Goal: Book appointment/travel/reservation

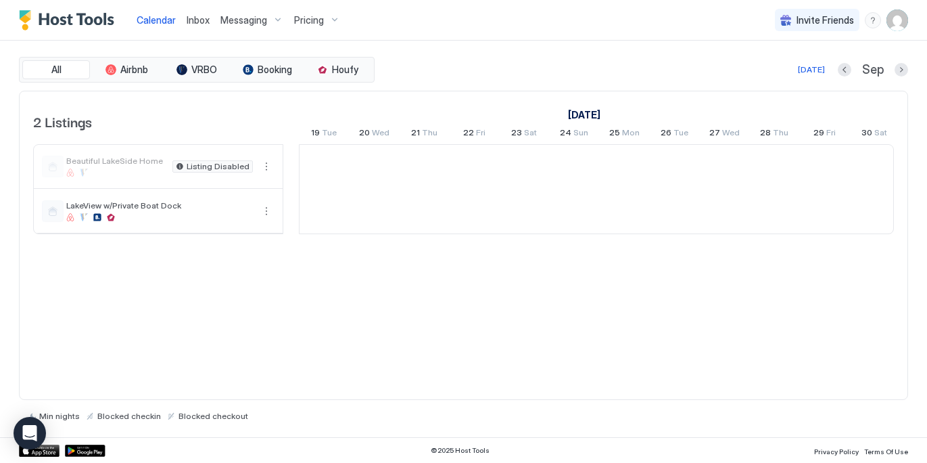
scroll to position [0, 751]
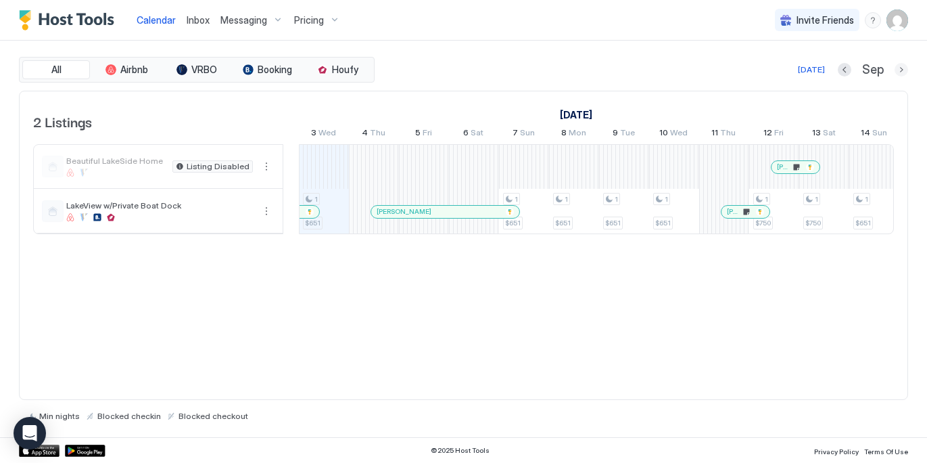
click at [900, 71] on button "Next month" at bounding box center [902, 70] width 14 height 14
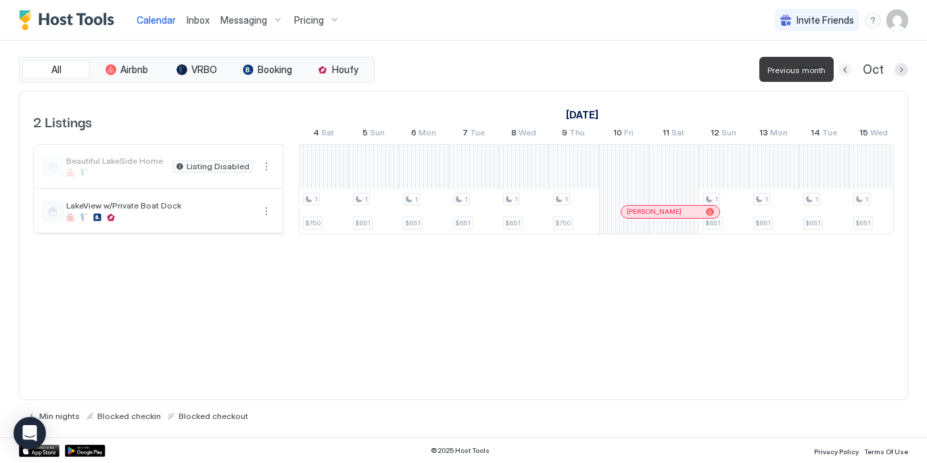
click at [843, 72] on button "Previous month" at bounding box center [846, 70] width 14 height 14
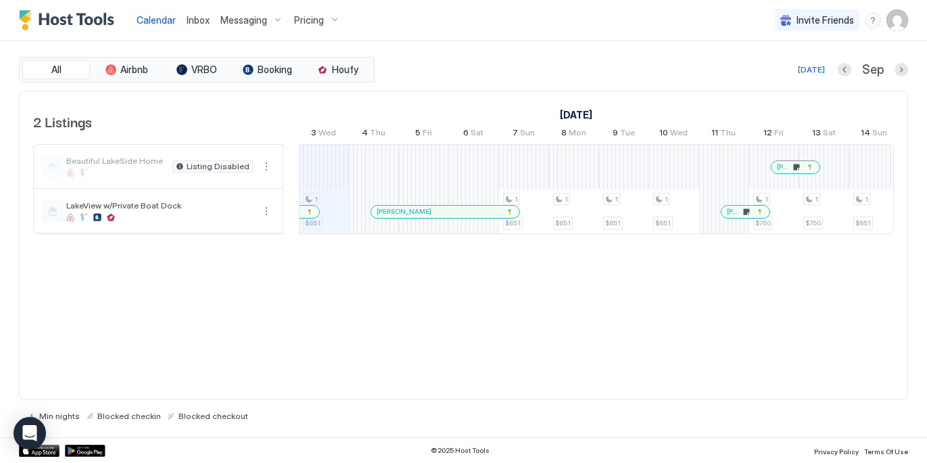
drag, startPoint x: 834, startPoint y: 235, endPoint x: 751, endPoint y: 237, distance: 83.2
click at [891, 232] on div "2 Listings [DATE] [DATE] [DATE] 19 Tue 20 Wed 21 Thu 22 Fri 23 Sat 24 Sun 25 Mo…" at bounding box center [464, 169] width 888 height 157
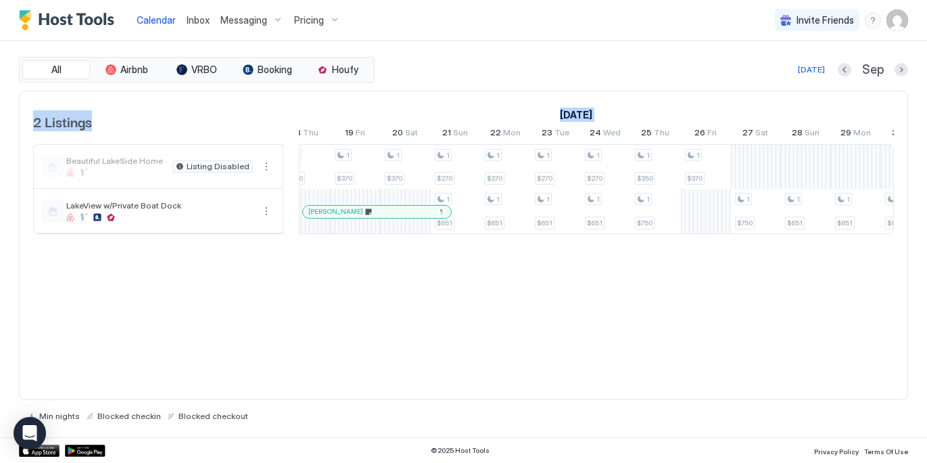
scroll to position [0, 0]
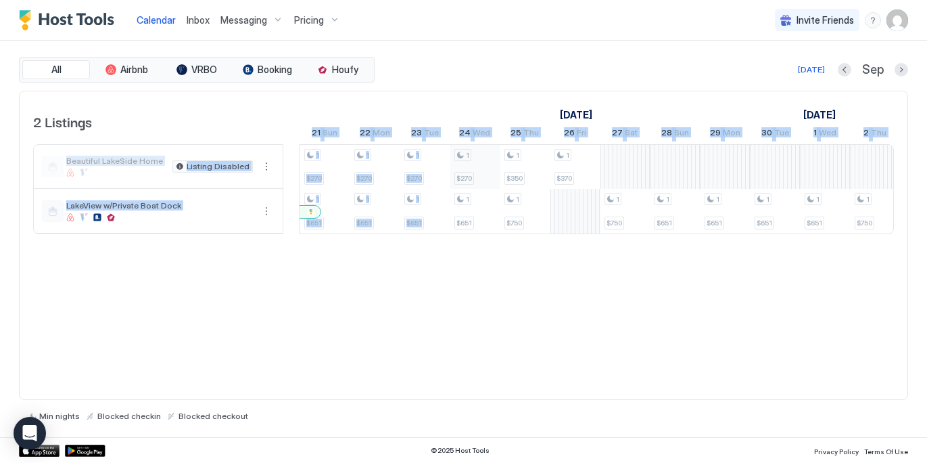
drag, startPoint x: 589, startPoint y: 139, endPoint x: 463, endPoint y: 145, distance: 126.6
click at [463, 145] on table "2 Listings [DATE] [DATE] [DATE] 19 Tue 20 Wed 21 Thu 22 Fri 23 Sat 24 Sun 25 Mo…" at bounding box center [463, 162] width 861 height 143
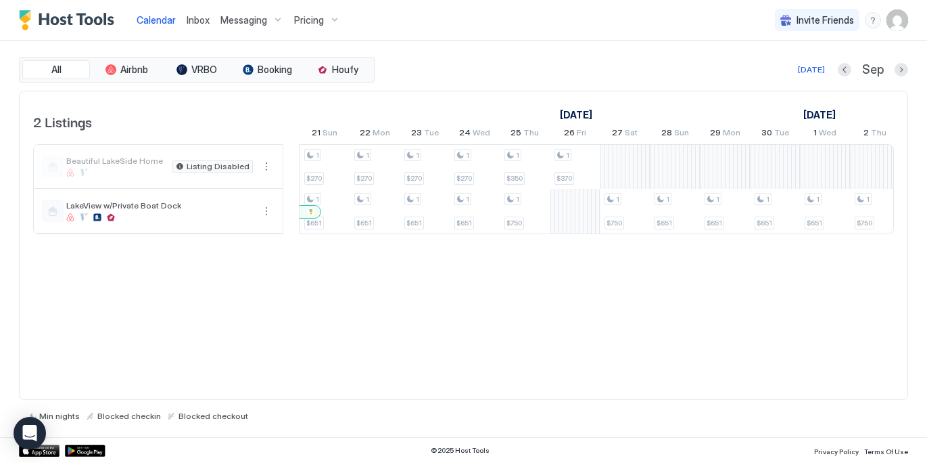
click at [394, 289] on div "2 Listings [DATE] [DATE] [DATE] 19 Tue 20 Wed 21 Thu 22 Fri 23 Sat 24 Sun 25 Mo…" at bounding box center [463, 246] width 889 height 310
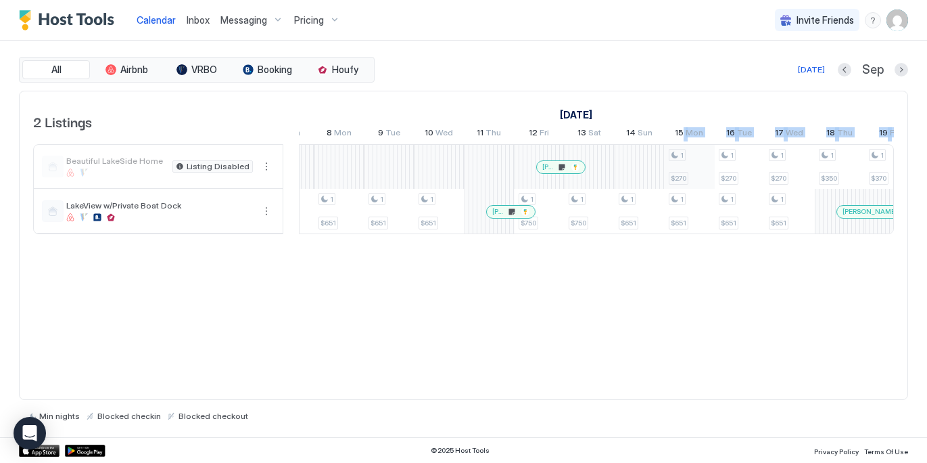
drag, startPoint x: 555, startPoint y: 141, endPoint x: 680, endPoint y: 146, distance: 125.9
click at [682, 141] on tr "19 Tue 20 Wed 21 Thu 22 Fri 23 Sat 24 Sun 25 Mon 26 Tue 27 Wed 28 Thu 29 Fri 30…" at bounding box center [614, 134] width 2603 height 20
click at [687, 164] on div "1 $651 1 $651 1 $651 1 $651 1 $651 1 $750 1 $750 1 $651 1 $270 1 $651 1 $270 1 …" at bounding box center [614, 189] width 2603 height 89
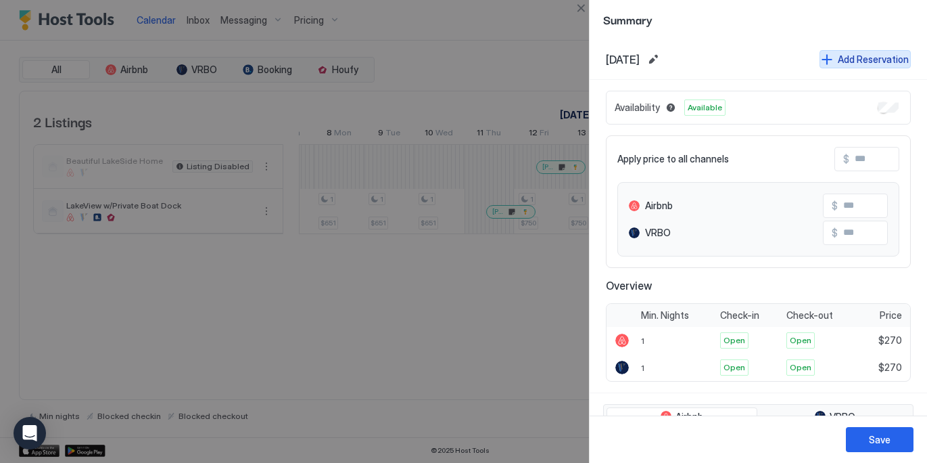
click at [888, 58] on div "Add Reservation" at bounding box center [873, 59] width 71 height 14
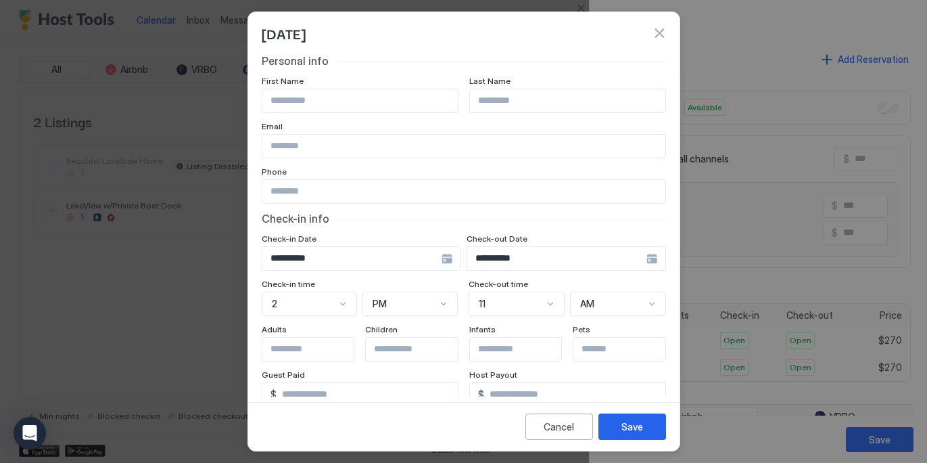
click at [461, 260] on div "**********" at bounding box center [362, 258] width 200 height 24
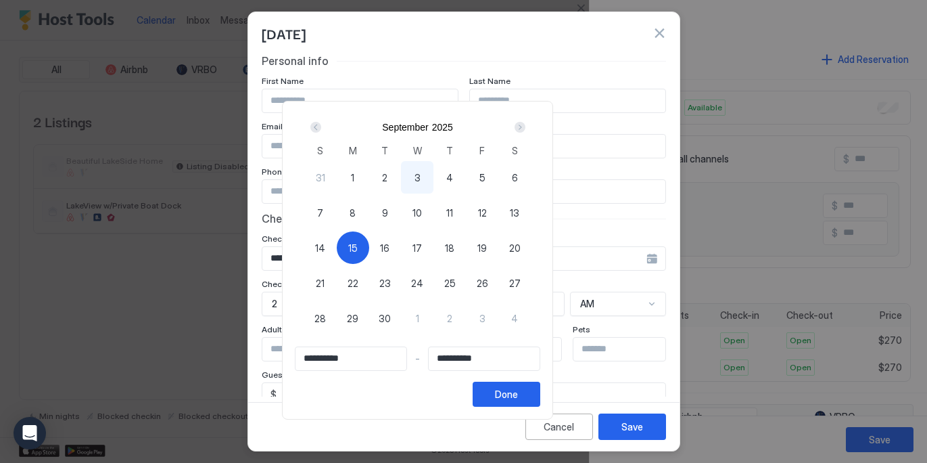
click at [526, 126] on div "Next" at bounding box center [520, 127] width 11 height 11
click at [453, 177] on span "2" at bounding box center [449, 177] width 5 height 14
type input "**********"
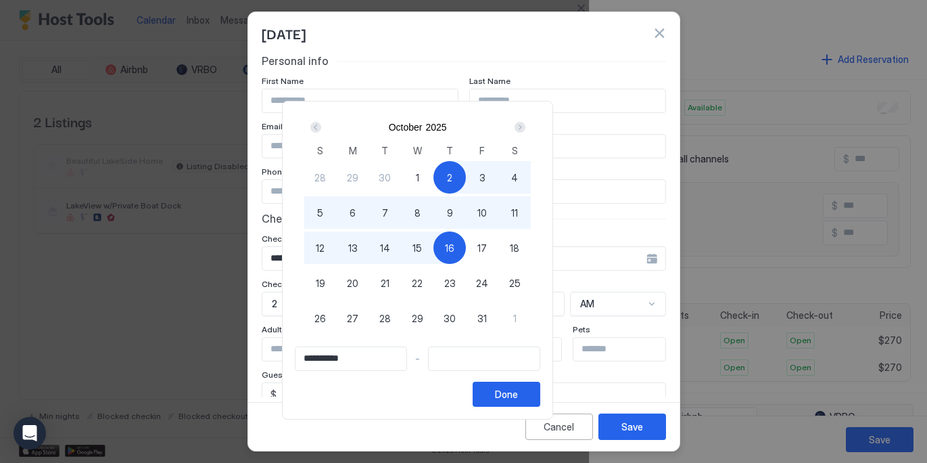
type input "**********"
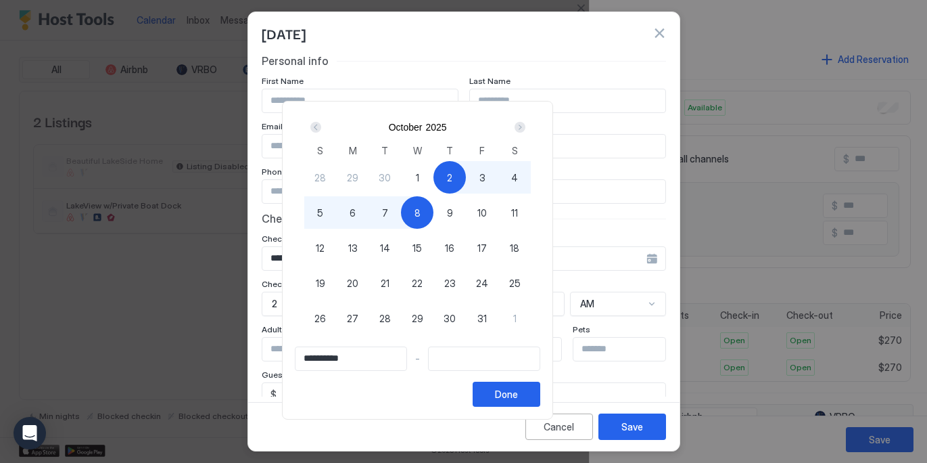
click at [321, 127] on div "Prev" at bounding box center [315, 127] width 11 height 11
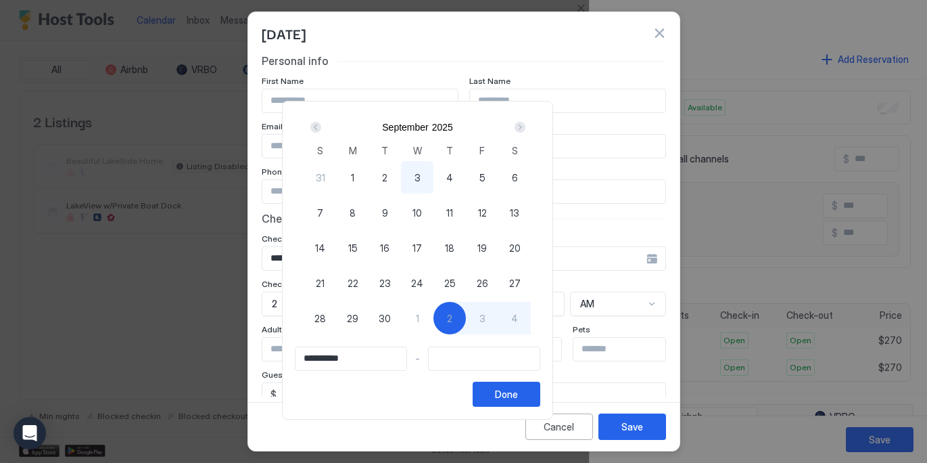
click at [421, 181] on span "3" at bounding box center [418, 177] width 6 height 14
type input "**********"
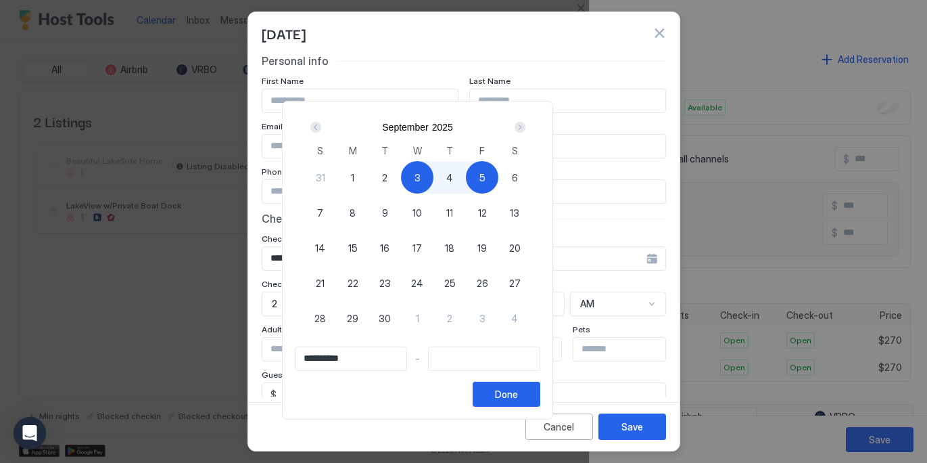
click at [528, 129] on div "Next" at bounding box center [520, 127] width 16 height 16
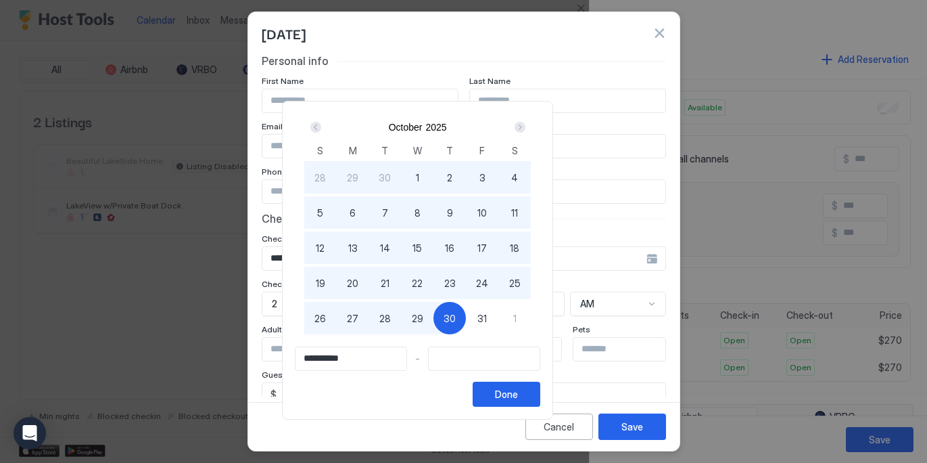
type input "**********"
click at [487, 317] on span "31" at bounding box center [482, 318] width 9 height 14
type input "**********"
click at [518, 395] on div "Done" at bounding box center [506, 394] width 23 height 14
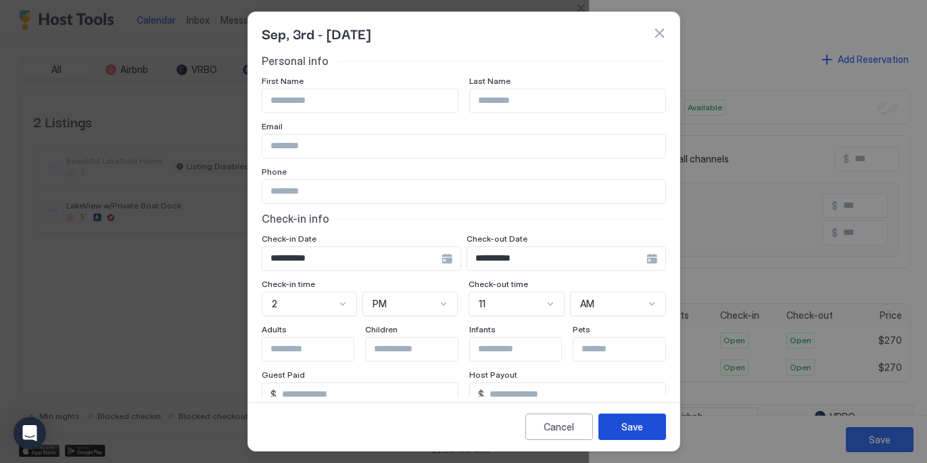
click at [631, 422] on div "Save" at bounding box center [633, 426] width 22 height 14
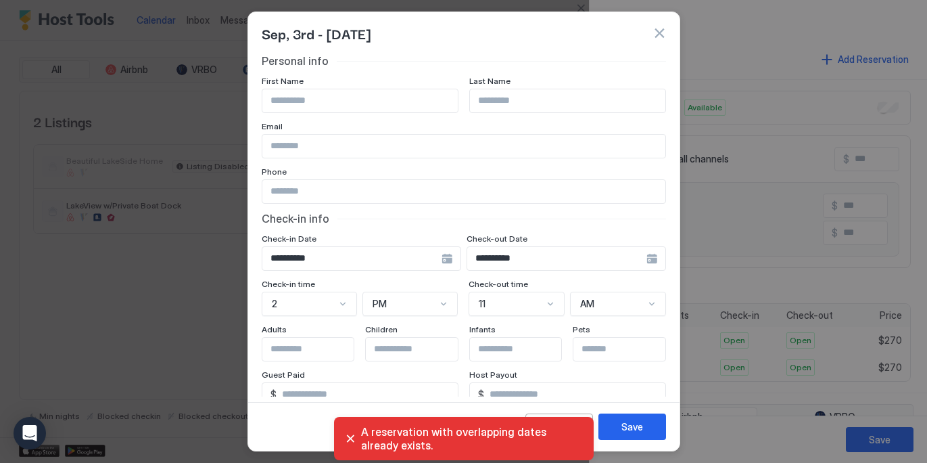
click at [655, 37] on button "button" at bounding box center [660, 33] width 14 height 14
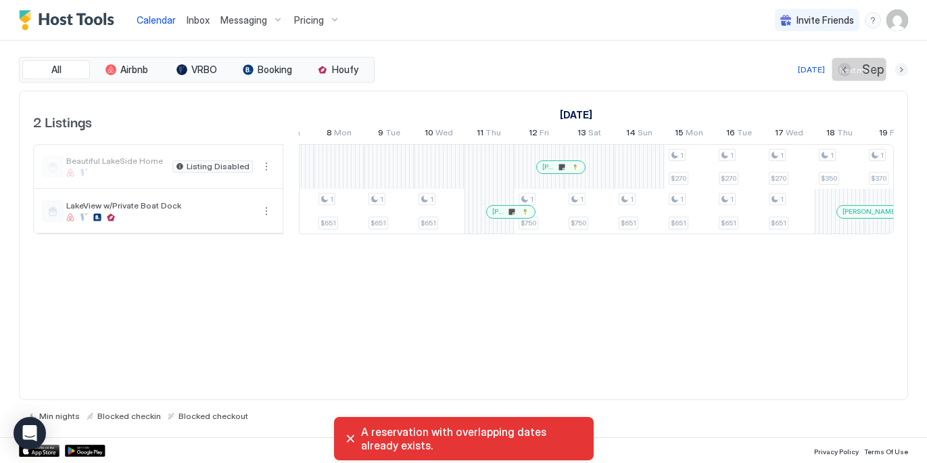
click at [904, 70] on button "Next month" at bounding box center [902, 70] width 14 height 14
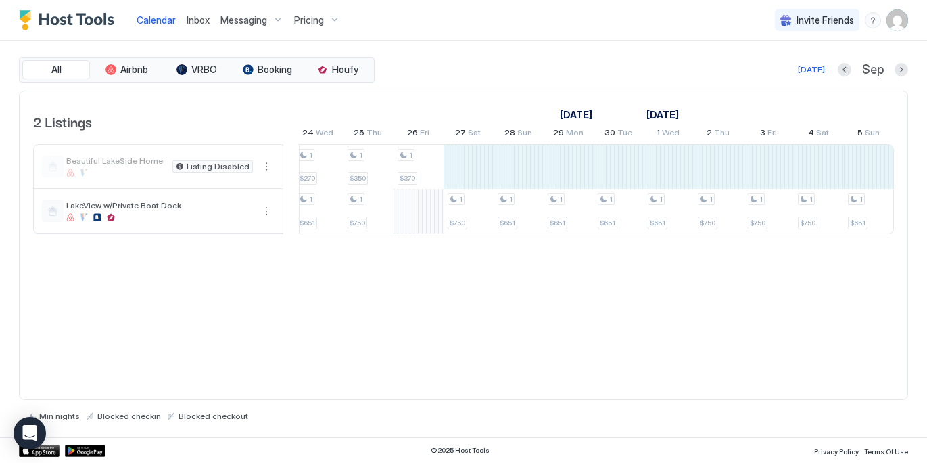
drag, startPoint x: 400, startPoint y: 145, endPoint x: 354, endPoint y: 149, distance: 46.9
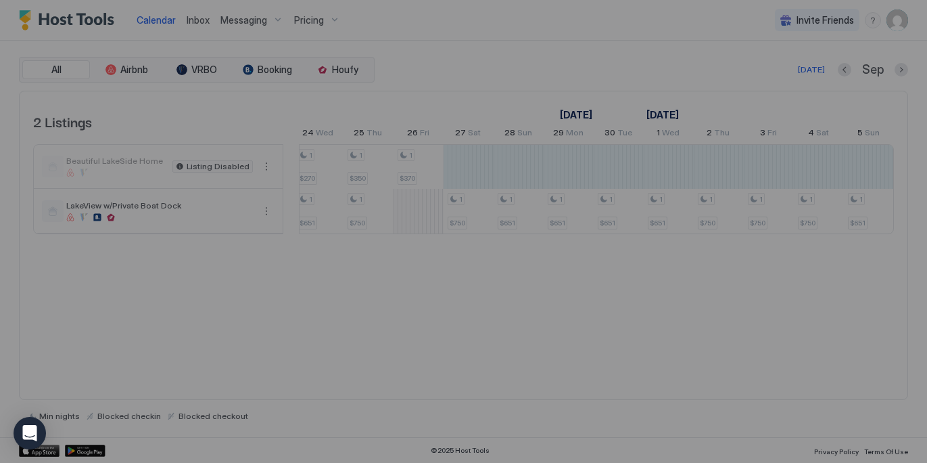
click at [418, 158] on div at bounding box center [463, 231] width 927 height 463
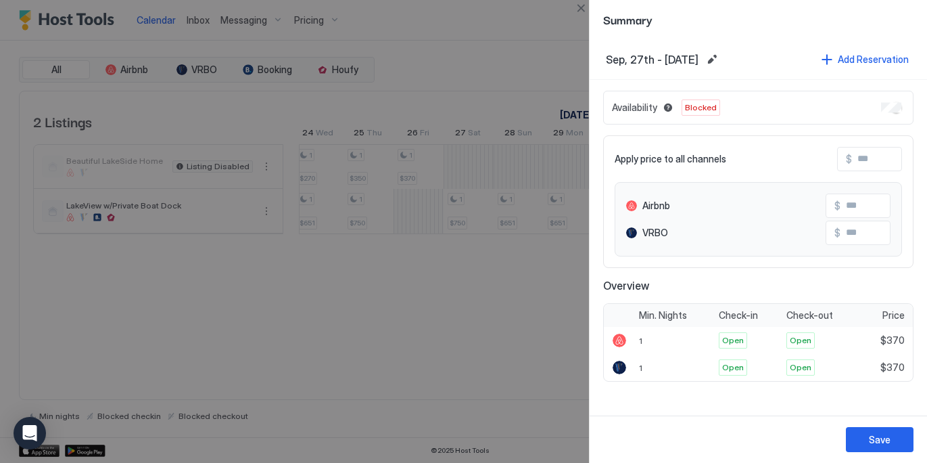
drag, startPoint x: 398, startPoint y: 320, endPoint x: 402, endPoint y: 311, distance: 9.7
click at [399, 319] on div at bounding box center [463, 231] width 927 height 463
click at [587, 5] on button "Close" at bounding box center [581, 8] width 16 height 16
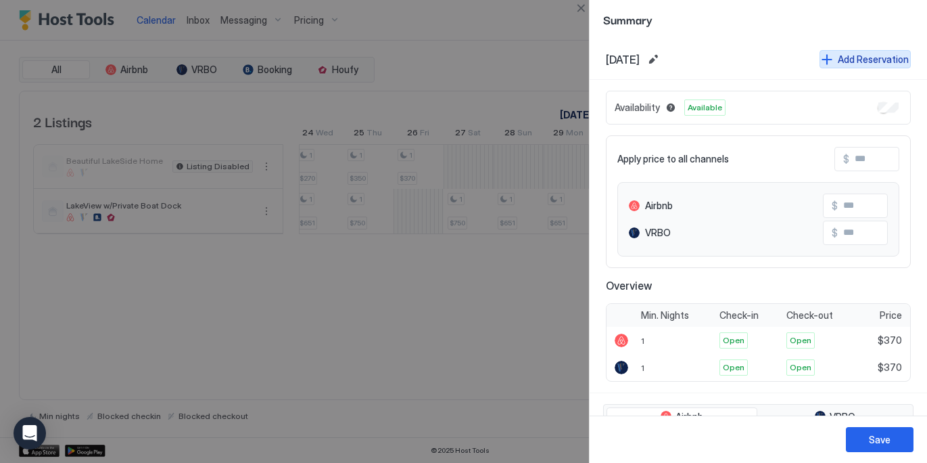
click at [873, 57] on div "Add Reservation" at bounding box center [873, 59] width 71 height 14
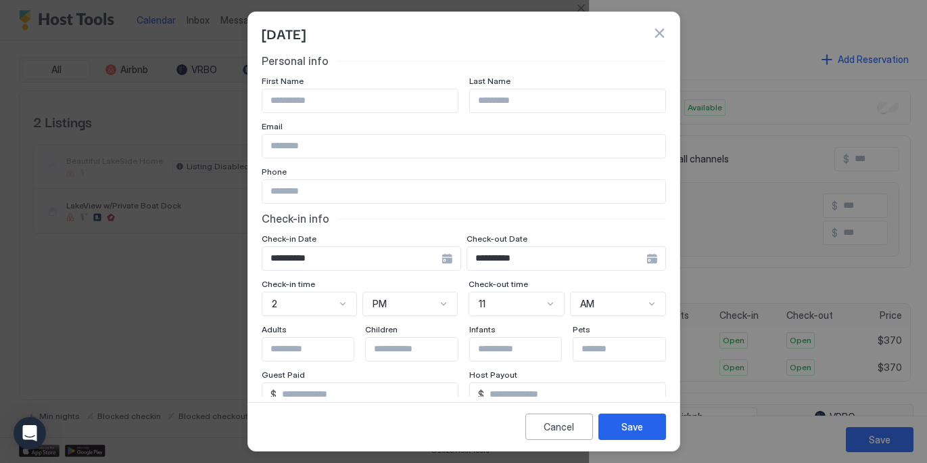
click at [447, 255] on div "**********" at bounding box center [362, 258] width 200 height 24
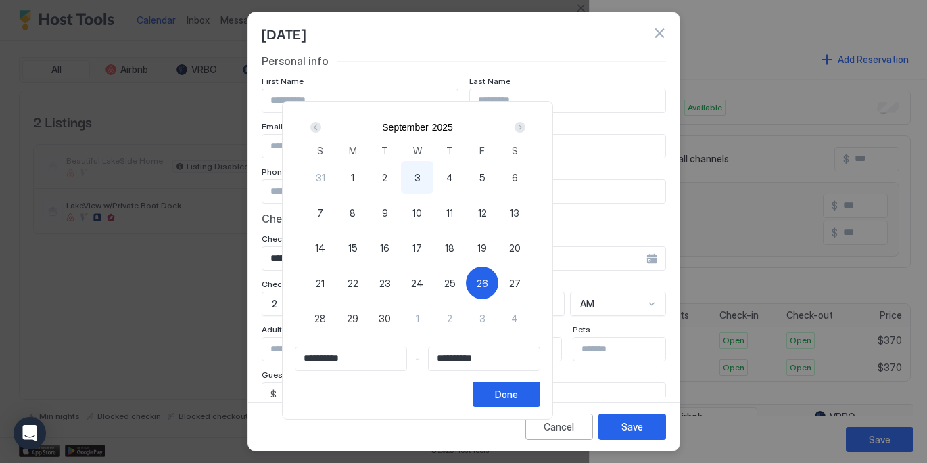
click at [434, 181] on div "3" at bounding box center [417, 177] width 32 height 32
type input "**********"
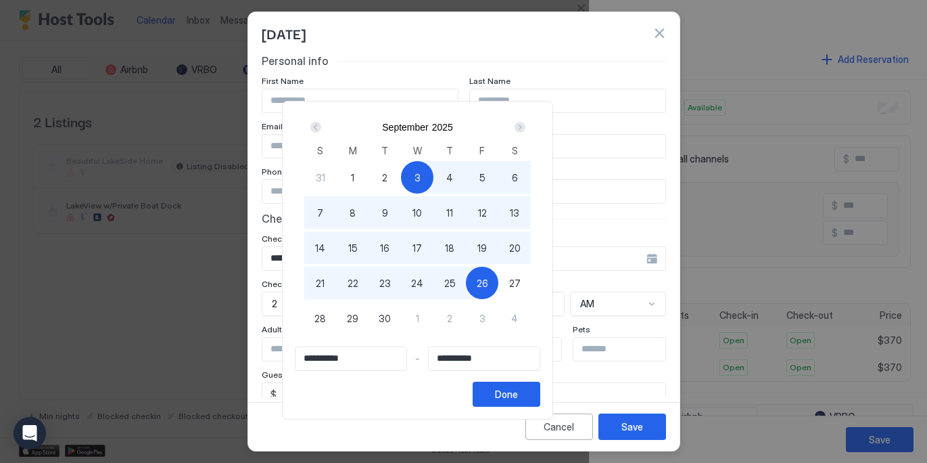
click at [498, 281] on div "26" at bounding box center [482, 282] width 32 height 32
click at [540, 390] on button "Done" at bounding box center [507, 393] width 68 height 25
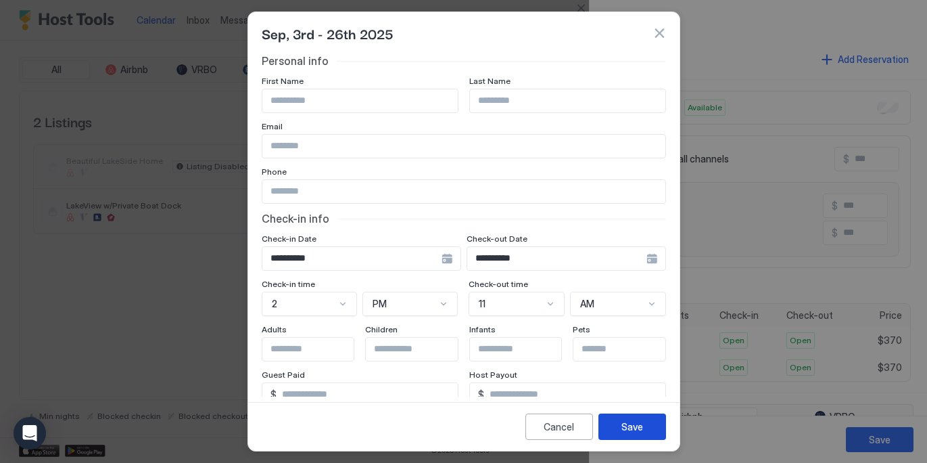
click at [628, 419] on div "Save" at bounding box center [633, 426] width 22 height 14
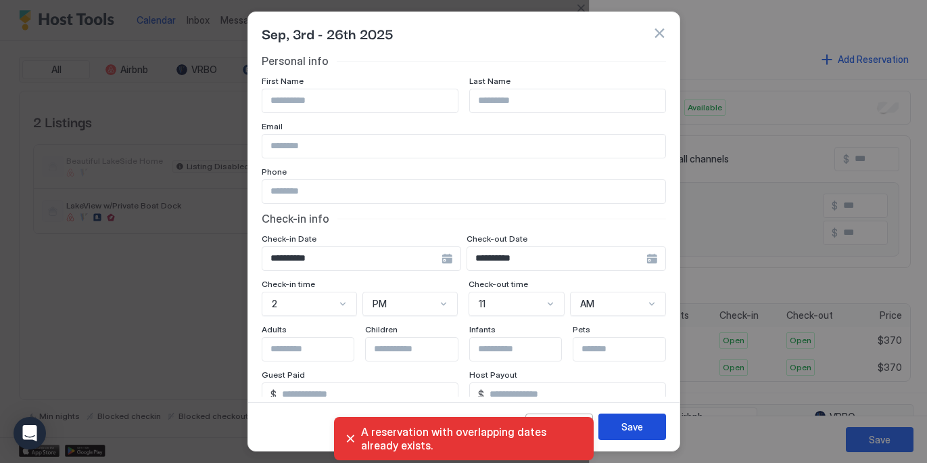
click at [659, 34] on button "button" at bounding box center [660, 33] width 14 height 14
